Goal: Communication & Community: Answer question/provide support

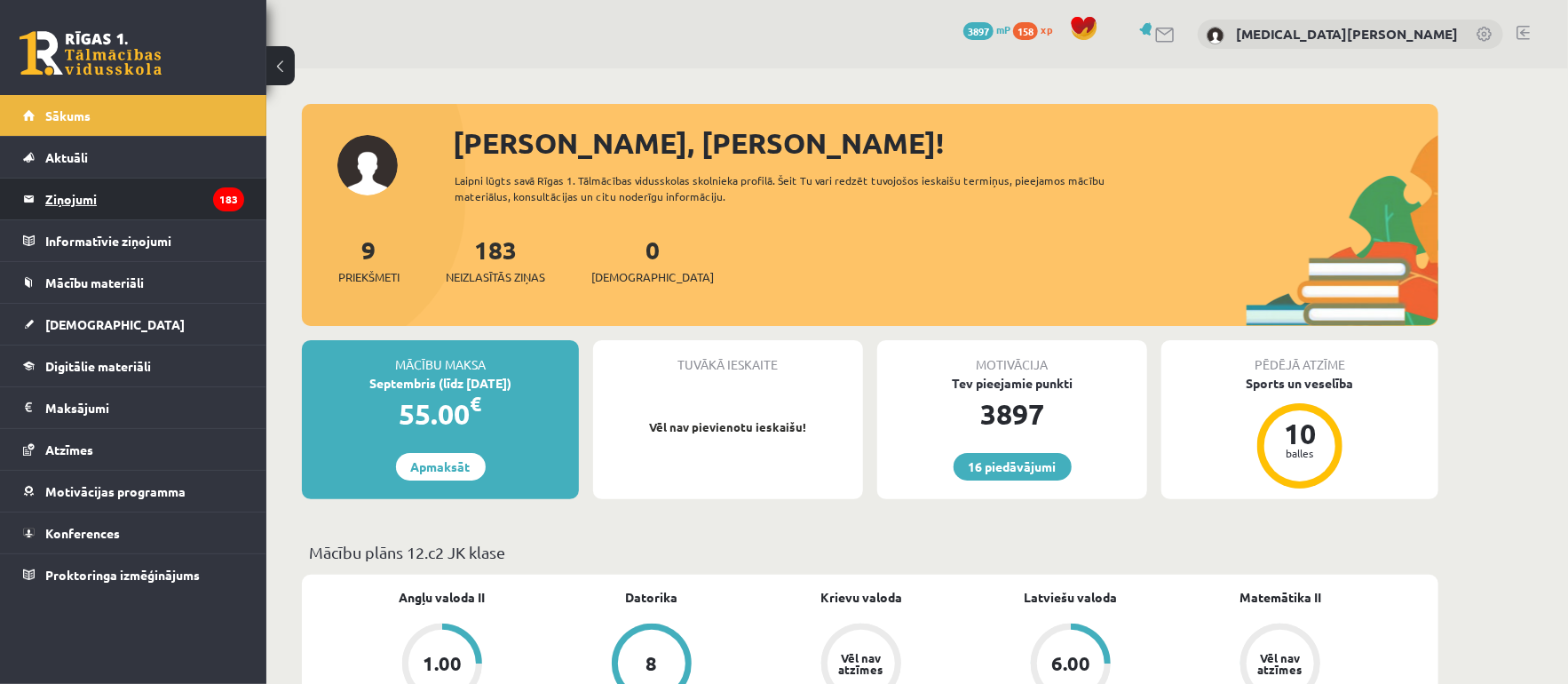
click at [138, 211] on legend "Ziņojumi 183" at bounding box center [145, 199] width 199 height 41
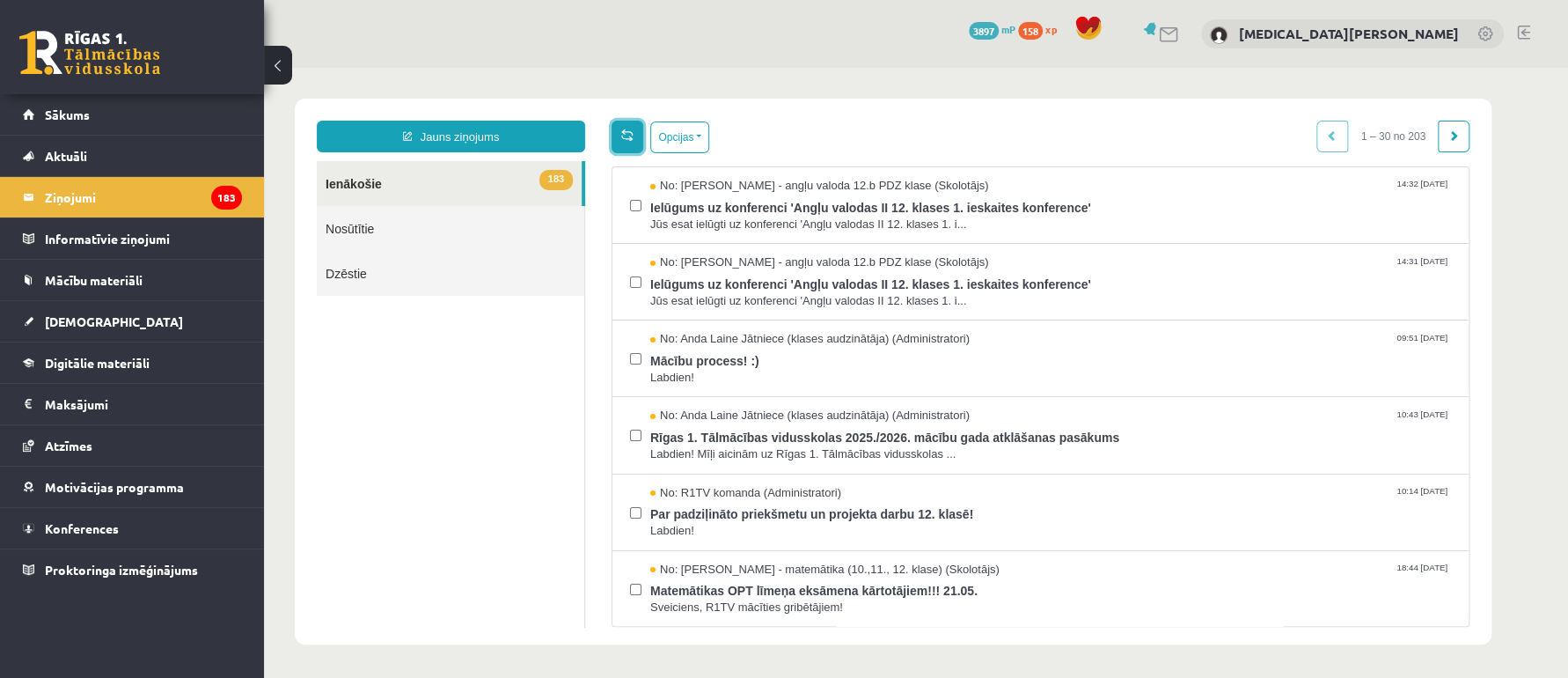
click at [633, 131] on span at bounding box center [628, 134] width 13 height 13
click at [683, 127] on button "Opcijas" at bounding box center [680, 137] width 59 height 32
click at [504, 208] on link "Nosūtītie" at bounding box center [450, 229] width 267 height 45
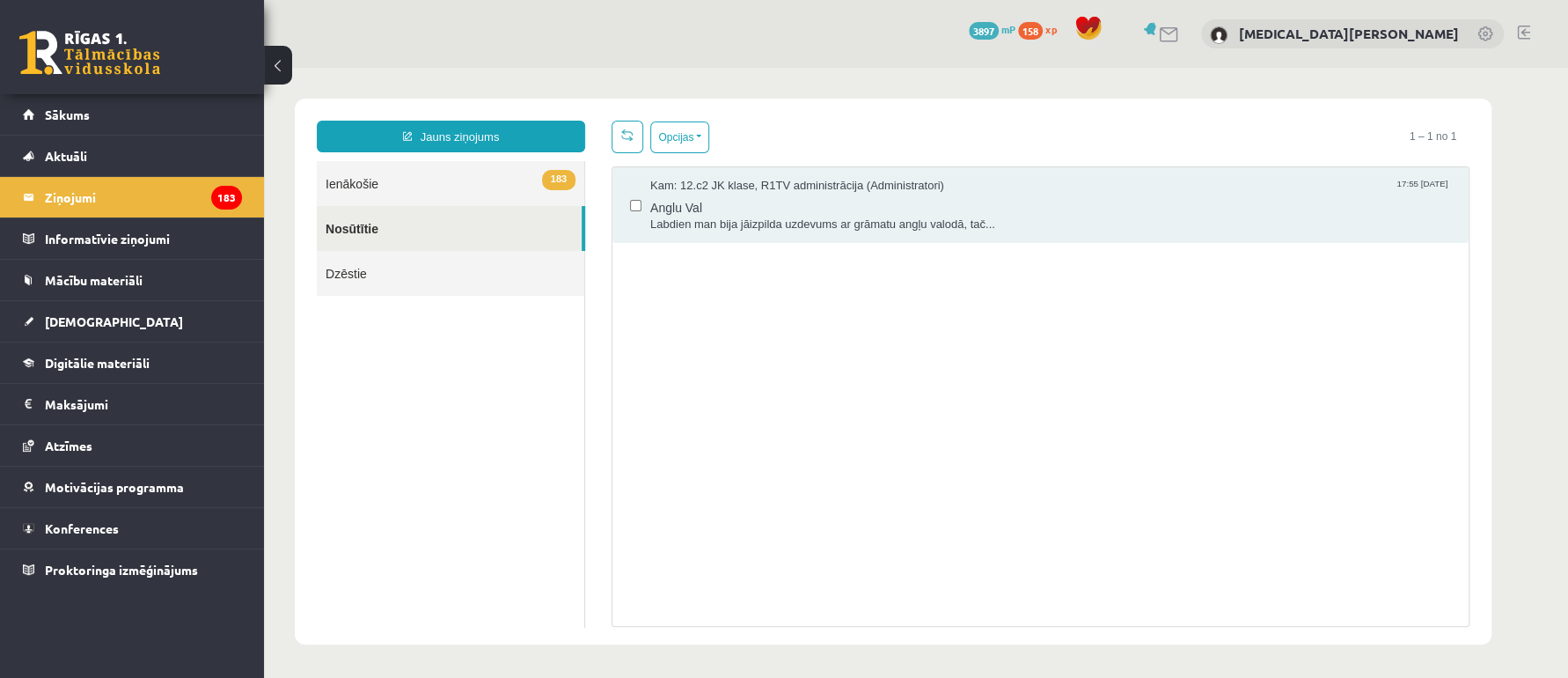
click at [490, 173] on link "183 Ienākošie" at bounding box center [450, 183] width 267 height 45
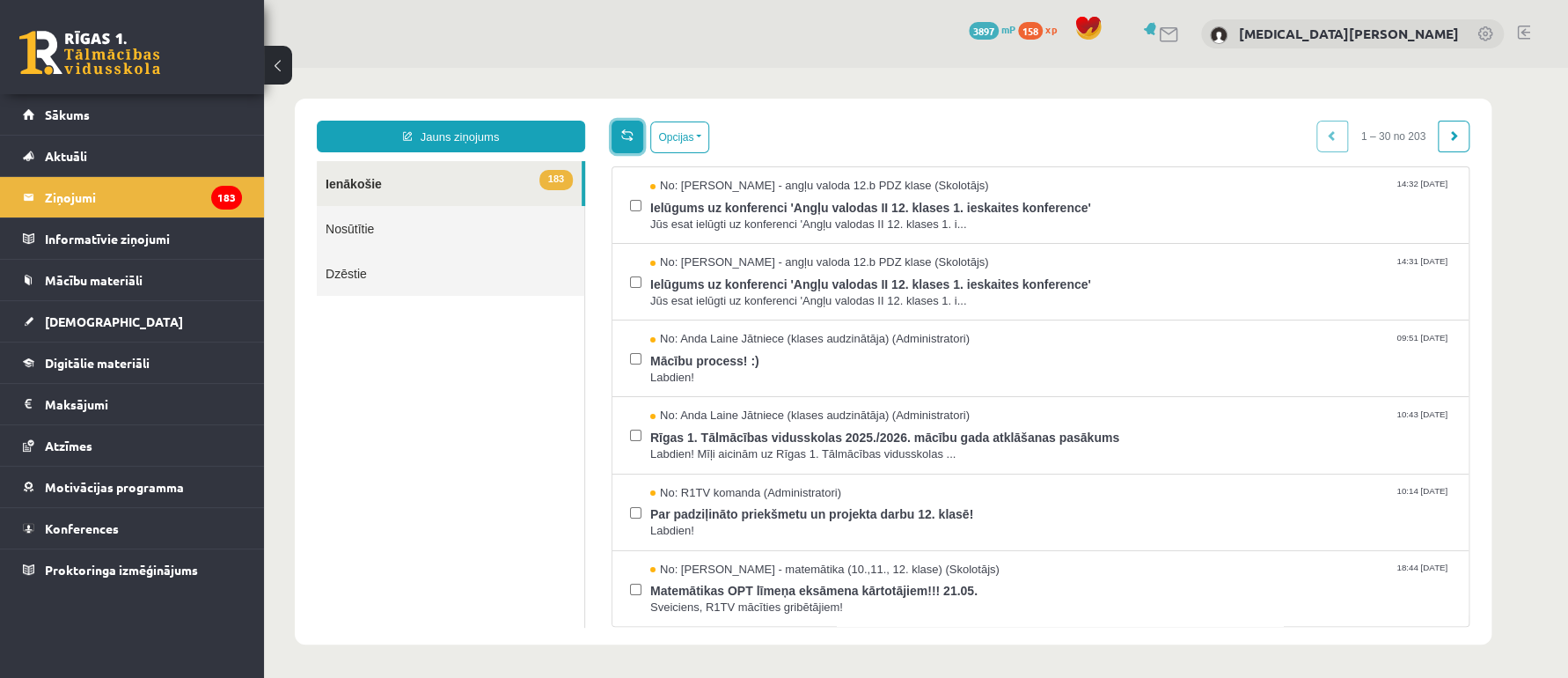
click at [630, 130] on span at bounding box center [628, 134] width 13 height 13
click at [458, 225] on link "Nosūtītie" at bounding box center [450, 229] width 267 height 45
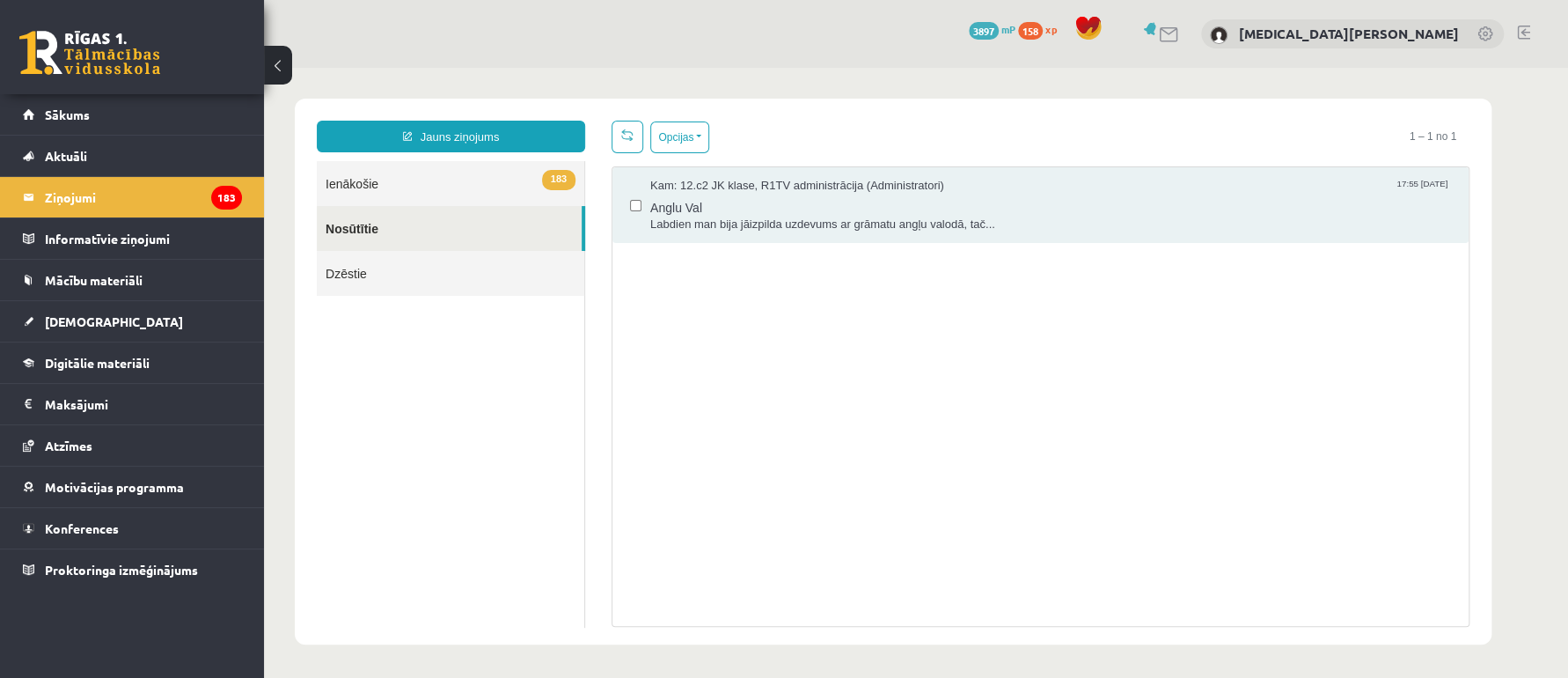
click at [447, 190] on link "183 Ienākošie" at bounding box center [450, 183] width 267 height 45
click at [505, 175] on link "183 Ienākošie" at bounding box center [450, 183] width 267 height 45
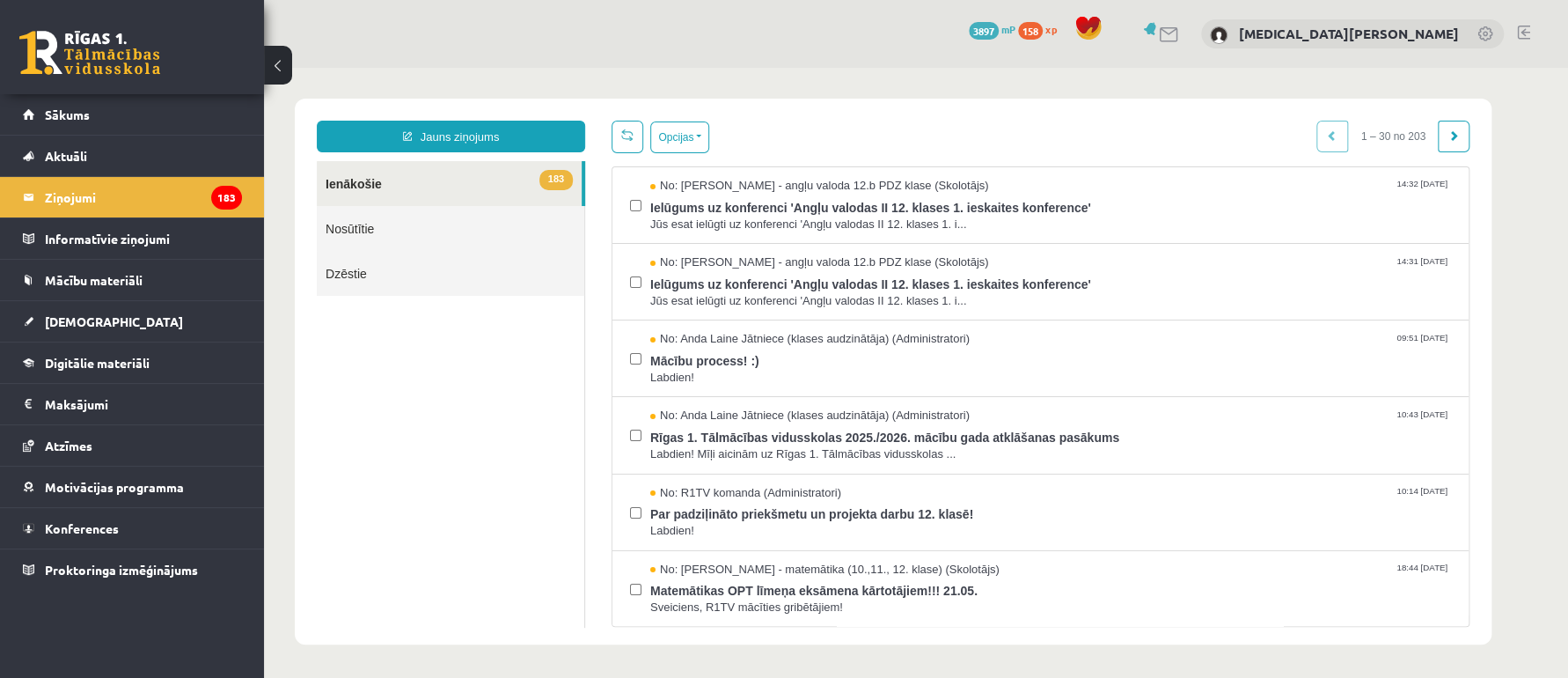
click at [1329, 140] on div "1 – 30 no 203" at bounding box center [1393, 136] width 153 height 32
click at [1457, 125] on link at bounding box center [1454, 136] width 32 height 32
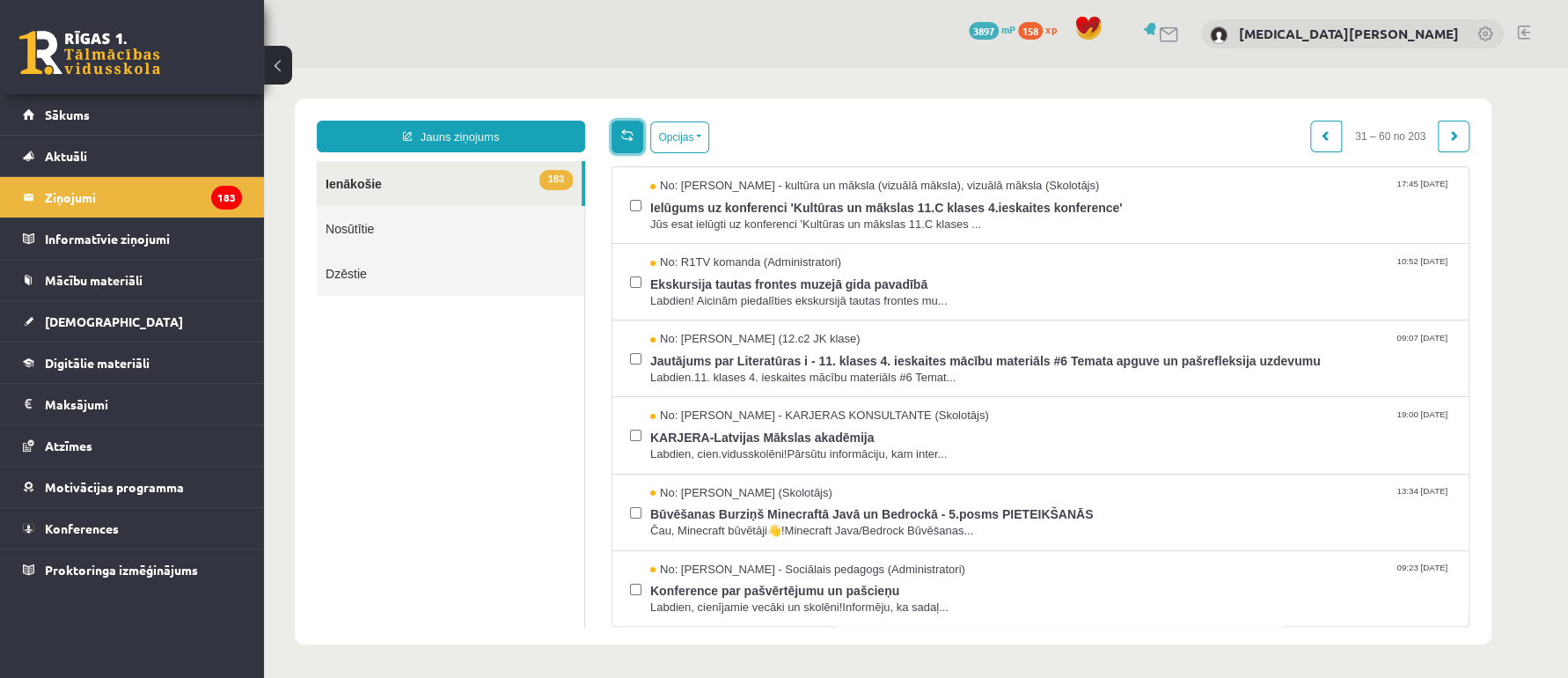
click at [633, 133] on span at bounding box center [628, 134] width 13 height 13
